Goal: Task Accomplishment & Management: Use online tool/utility

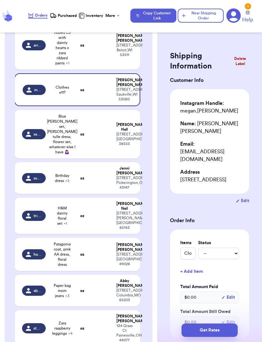
scroll to position [495, 0]
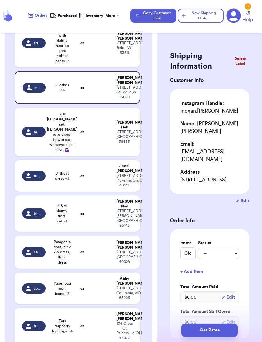
click at [113, 156] on td "[PERSON_NAME] [STREET_ADDRESS]" at bounding box center [126, 132] width 28 height 48
type input "Blue [PERSON_NAME] set, [PERSON_NAME] tulle dress, flower set, whatever else I …"
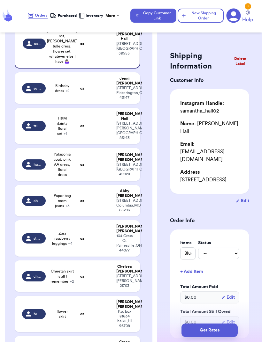
scroll to position [587, 0]
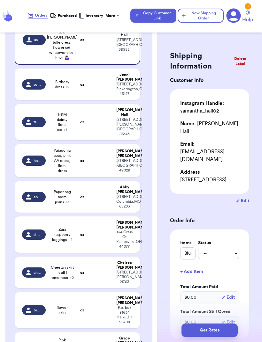
click at [96, 100] on td at bounding box center [101, 85] width 23 height 32
type input "Birthday dress"
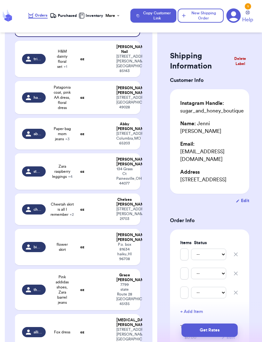
scroll to position [650, 0]
click at [115, 77] on td "[PERSON_NAME] [STREET_ADDRESS][PERSON_NAME]" at bounding box center [126, 59] width 28 height 36
type input "H&M dainty floral set"
type input "Wild wave lavender set"
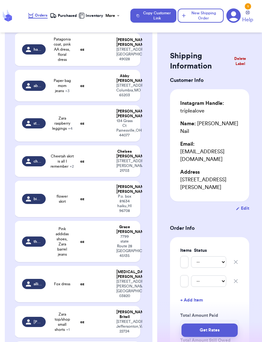
scroll to position [702, 0]
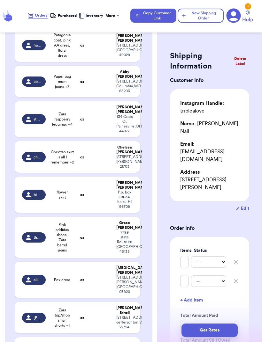
click at [121, 57] on div "[STREET_ADDRESS]" at bounding box center [124, 50] width 16 height 14
type input "Patagonia coat, pink AA dress, floral dress"
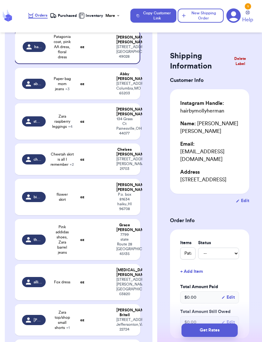
scroll to position [704, 0]
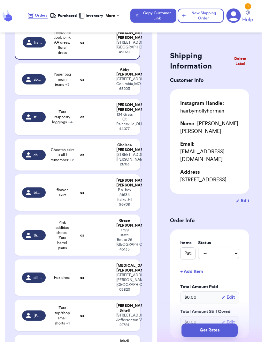
click at [67, 86] on span "+ 3" at bounding box center [67, 85] width 4 height 4
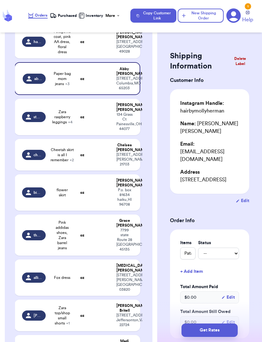
type input "Paper bag mom jeans"
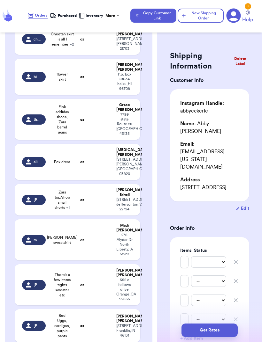
scroll to position [821, 0]
click at [97, 19] on td at bounding box center [101, 1] width 23 height 36
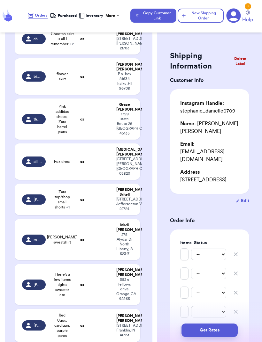
type input "Zara raspberry leggings"
type input "[PERSON_NAME] sherpa jacket"
type input "[PERSON_NAME] sistas tee"
type input "Zara Choose Fun sweatshirt"
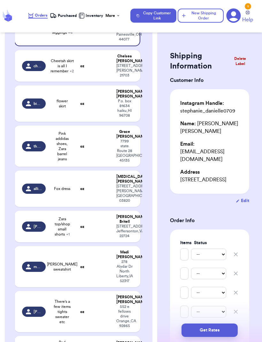
scroll to position [795, 0]
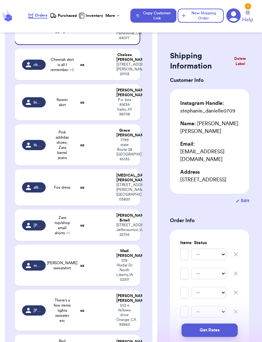
click at [96, 80] on td at bounding box center [101, 65] width 23 height 32
type input "Cheetah skirt is all I remember"
type input "Umm brown pants"
type input "Pink and purple leggings"
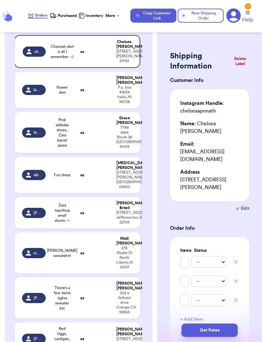
scroll to position [808, 0]
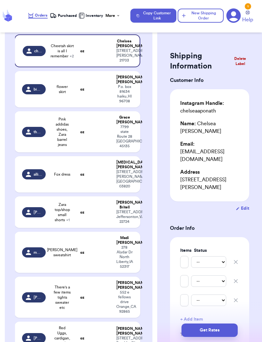
click at [121, 104] on div "P.o. box 81634 haiku , HI 96708" at bounding box center [124, 94] width 16 height 19
type input "flower skirt"
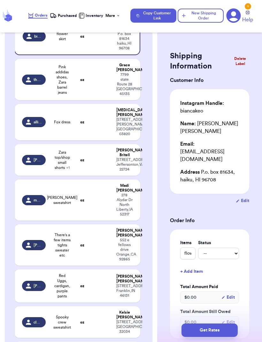
scroll to position [863, 0]
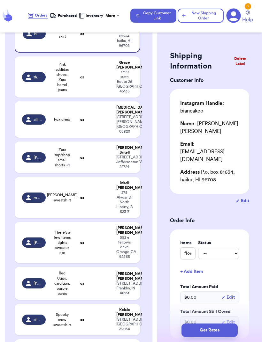
click at [125, 94] on div "7799 [GEOGRAPHIC_DATA]" at bounding box center [124, 82] width 16 height 24
type input "Pink addidas shoes, Zara barrel jeans"
